Goal: Information Seeking & Learning: Understand process/instructions

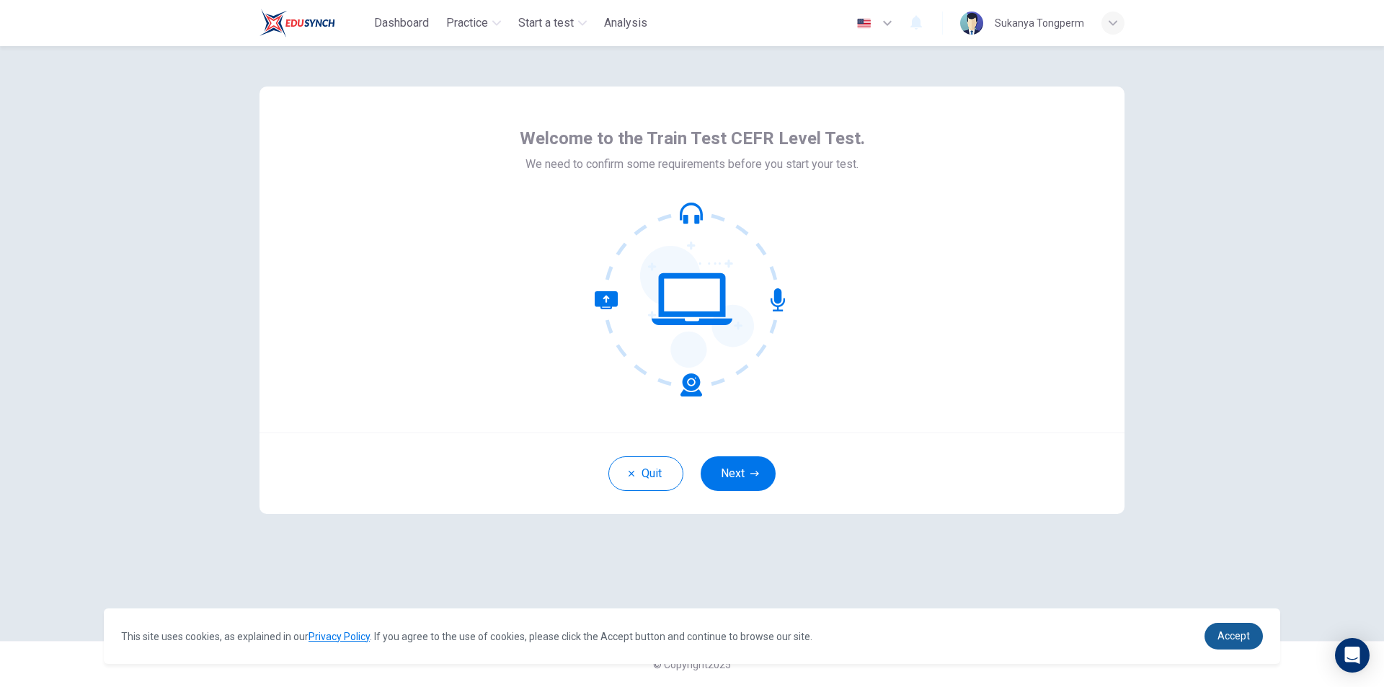
click at [1218, 634] on span "Accept" at bounding box center [1233, 636] width 32 height 12
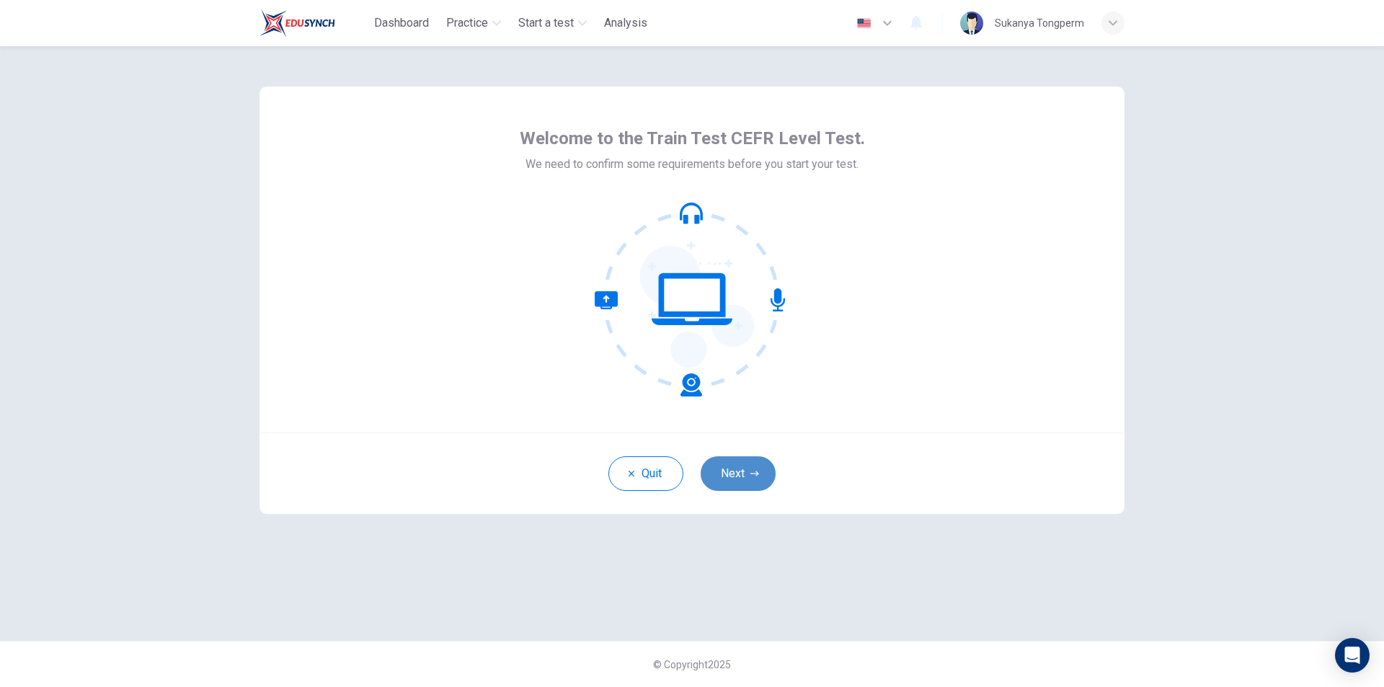
click at [740, 476] on button "Next" at bounding box center [738, 473] width 75 height 35
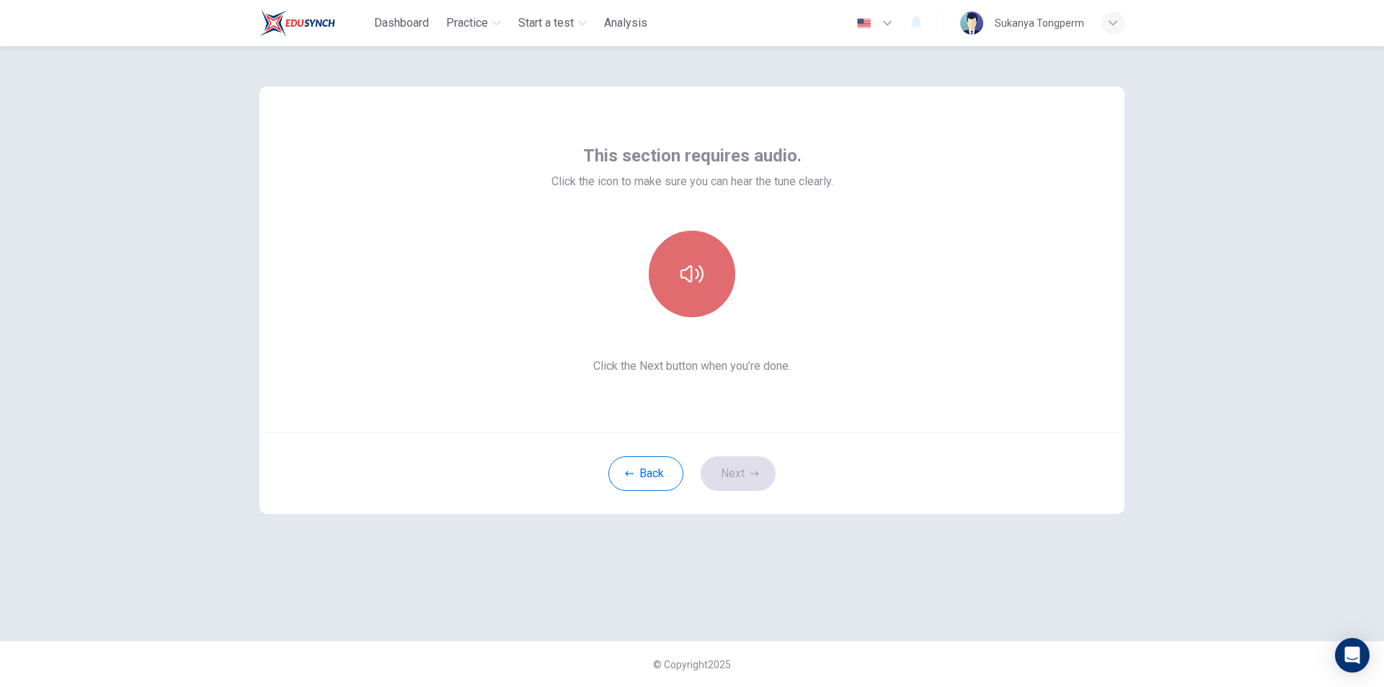
click at [696, 290] on button "button" at bounding box center [692, 274] width 86 height 86
click at [731, 472] on button "Next" at bounding box center [738, 473] width 75 height 35
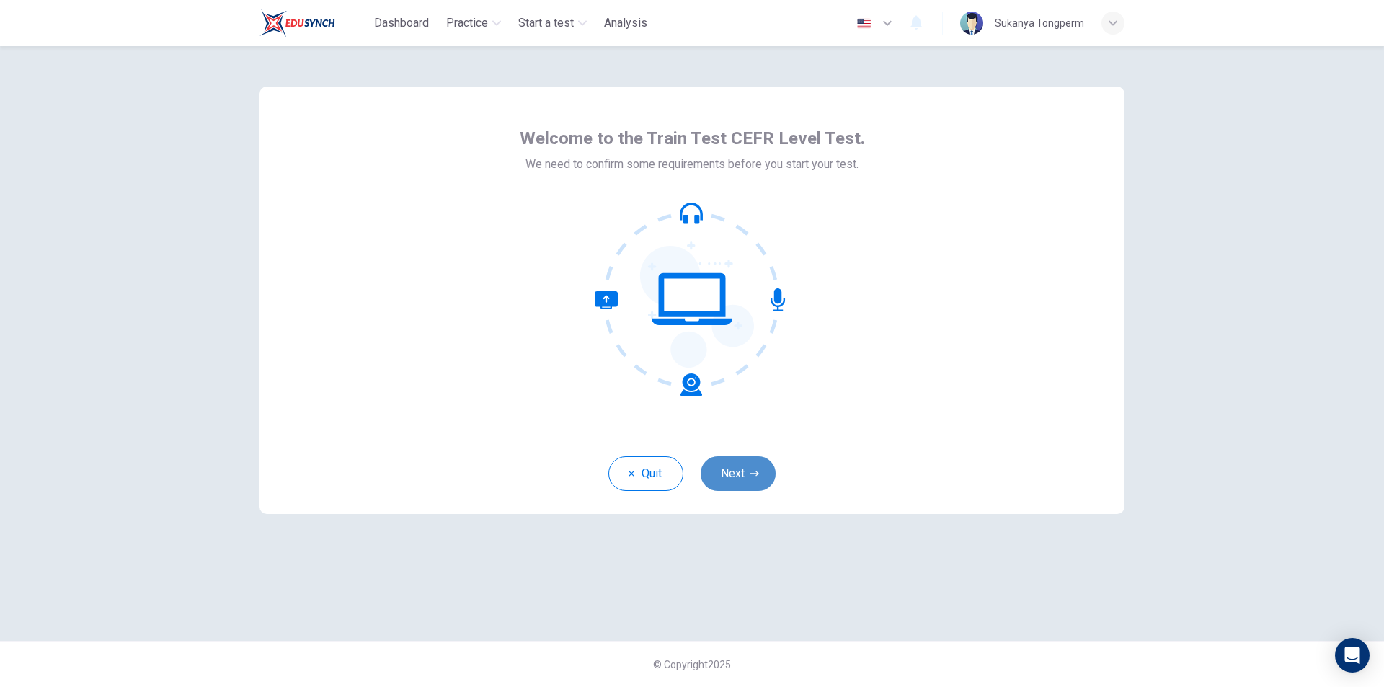
click at [748, 468] on button "Next" at bounding box center [738, 473] width 75 height 35
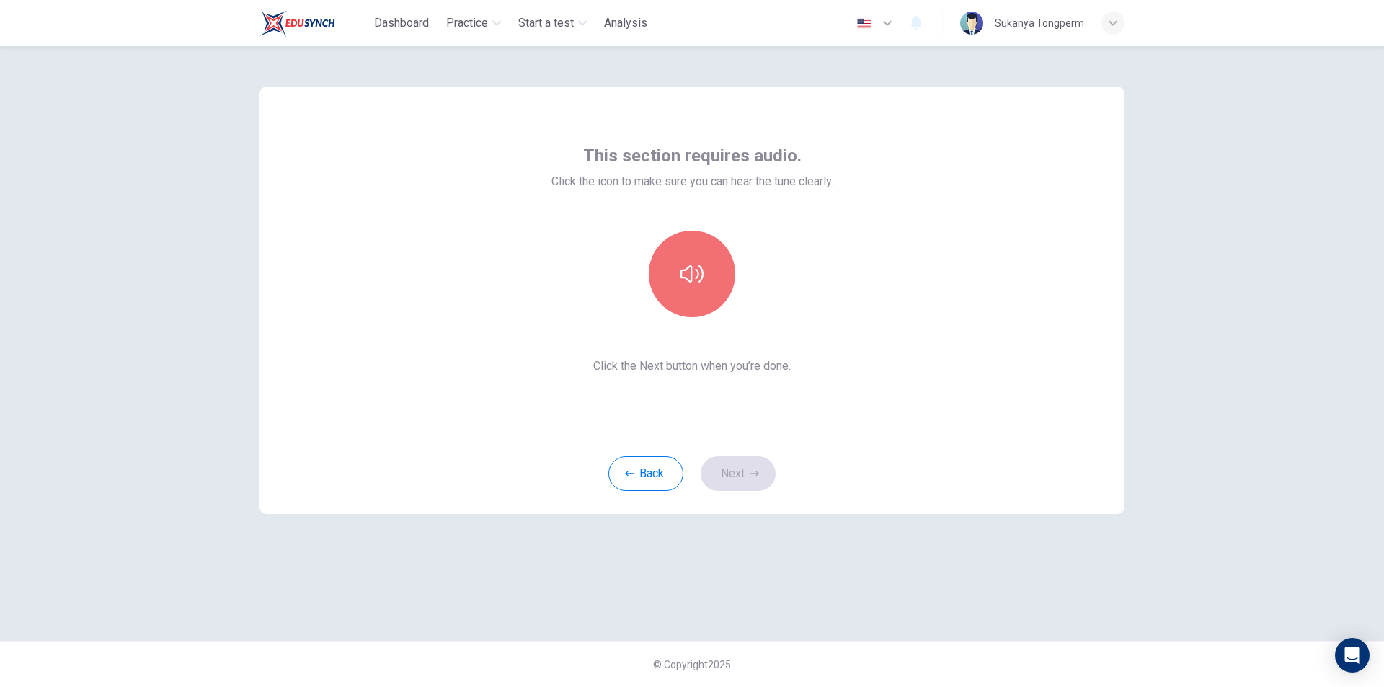
drag, startPoint x: 688, startPoint y: 280, endPoint x: 725, endPoint y: 373, distance: 100.2
click at [688, 280] on icon "button" at bounding box center [691, 273] width 23 height 17
click at [734, 475] on button "Next" at bounding box center [738, 473] width 75 height 35
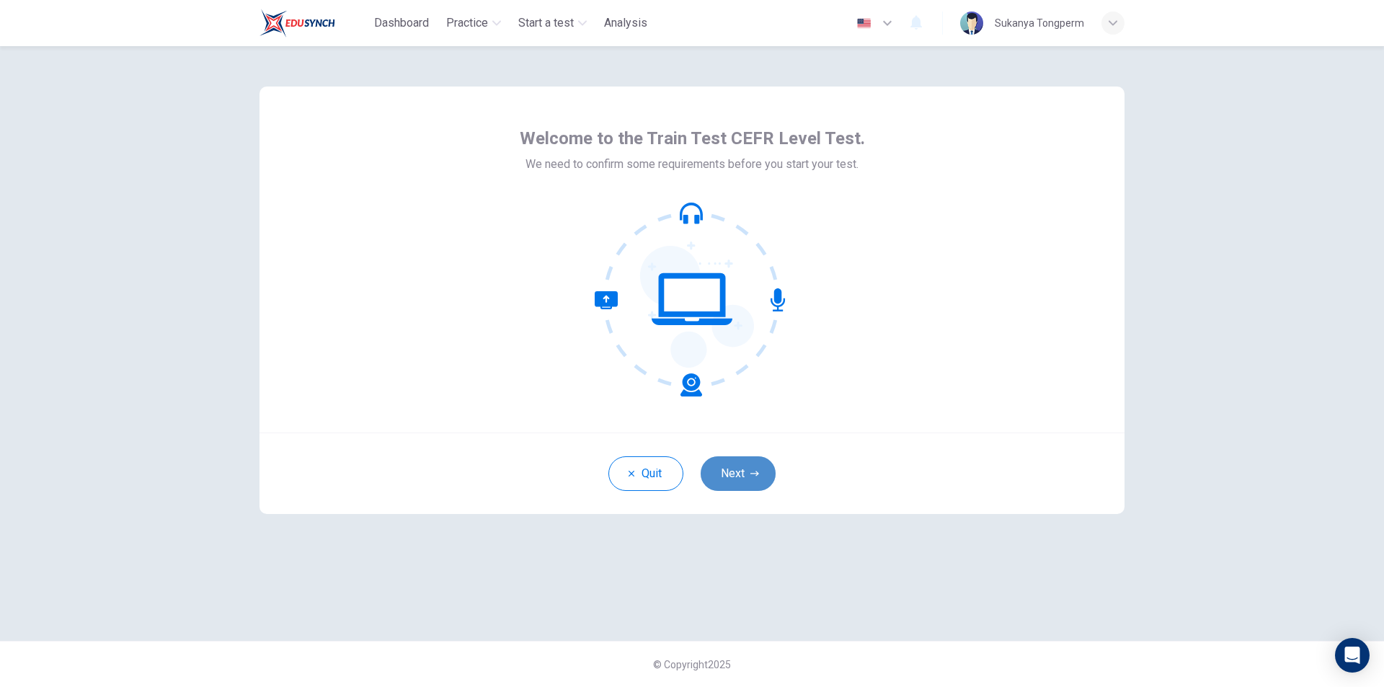
click at [731, 468] on button "Next" at bounding box center [738, 473] width 75 height 35
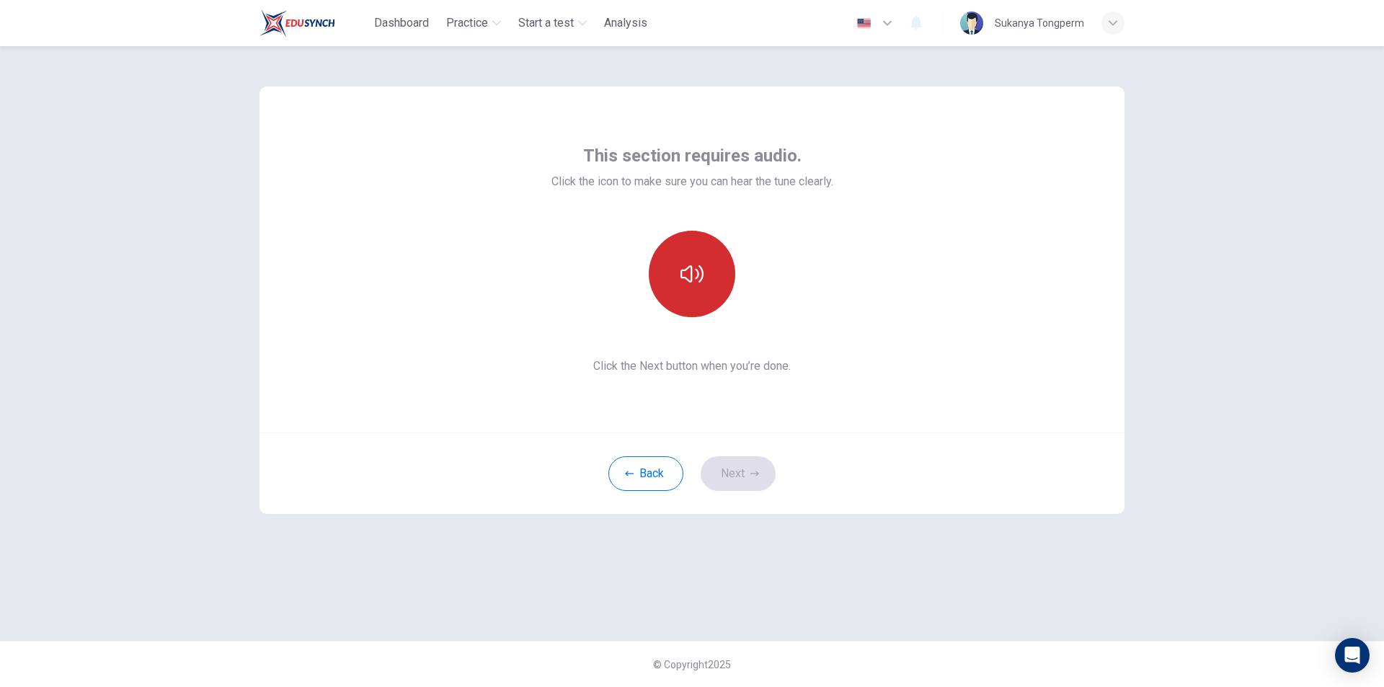
click at [693, 287] on button "button" at bounding box center [692, 274] width 86 height 86
click at [741, 468] on button "Next" at bounding box center [738, 473] width 75 height 35
